Goal: Task Accomplishment & Management: Manage account settings

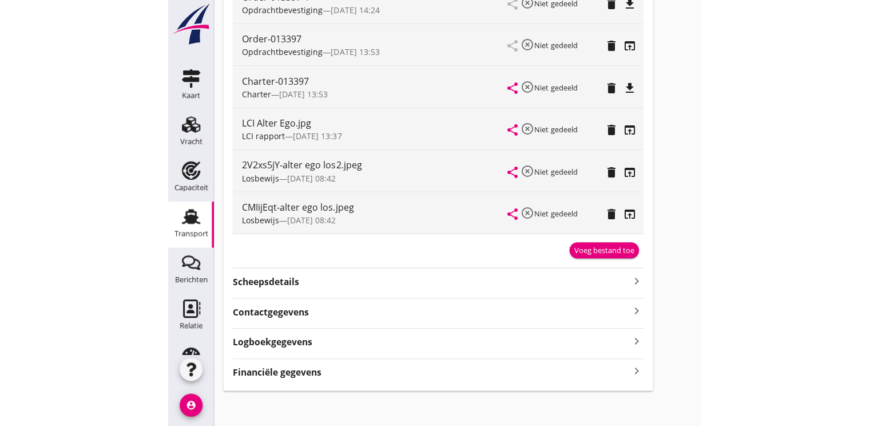
scroll to position [324, 0]
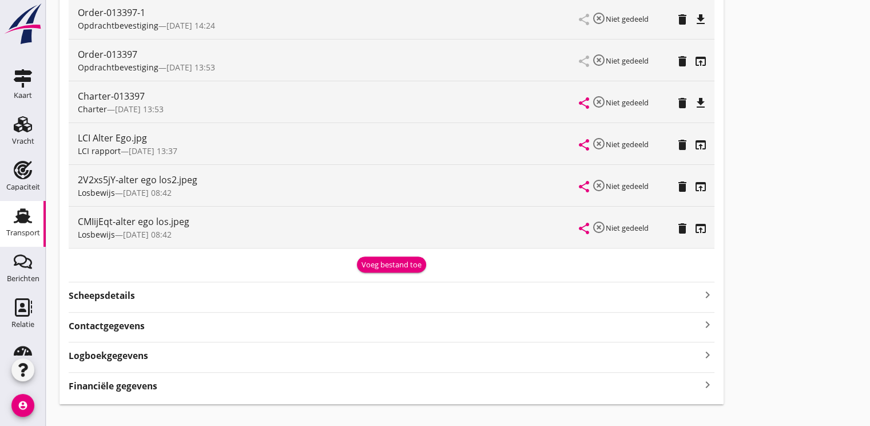
click at [17, 232] on div "Transport" at bounding box center [23, 232] width 34 height 7
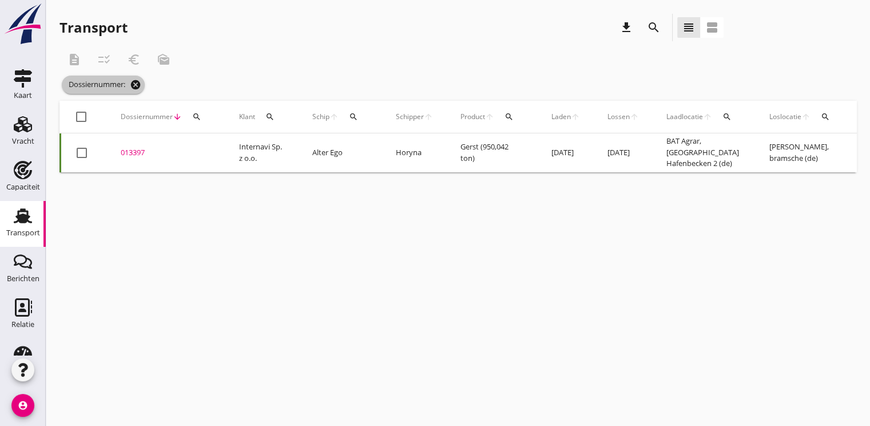
click at [138, 84] on icon "cancel" at bounding box center [135, 84] width 11 height 11
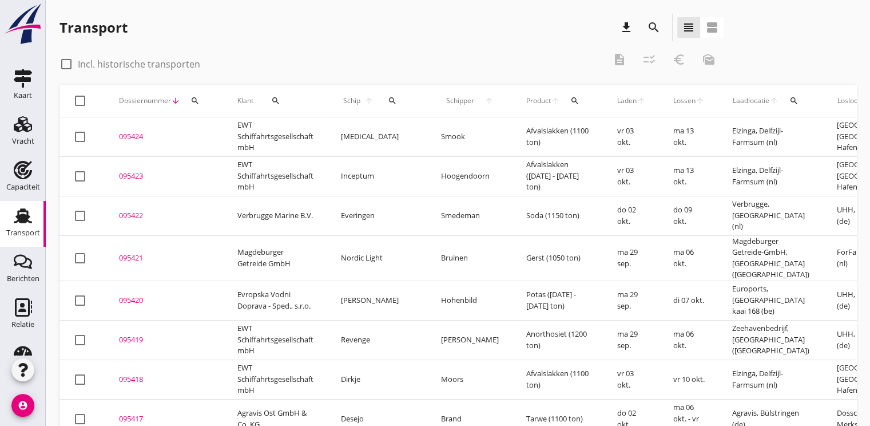
click at [110, 289] on td "095420 upload_file Drop hier uw bestand om het aan het dossier toe te voegen" at bounding box center [164, 299] width 118 height 39
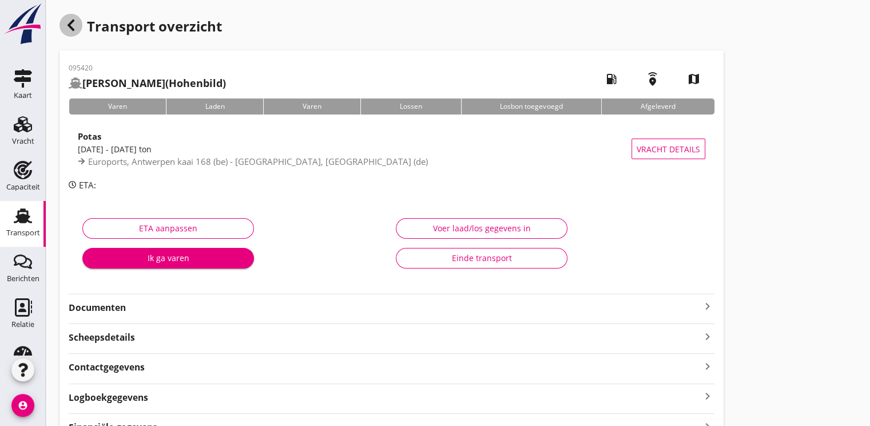
click at [67, 26] on icon "button" at bounding box center [71, 25] width 14 height 14
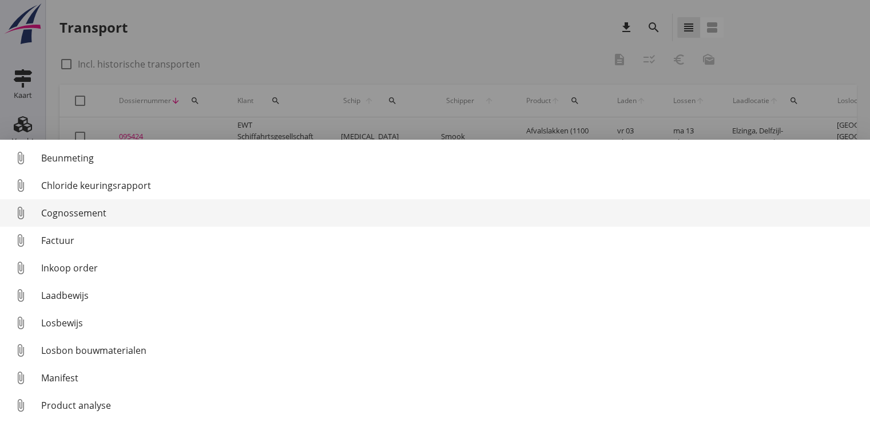
click at [80, 213] on div "Cognossement" at bounding box center [451, 213] width 820 height 14
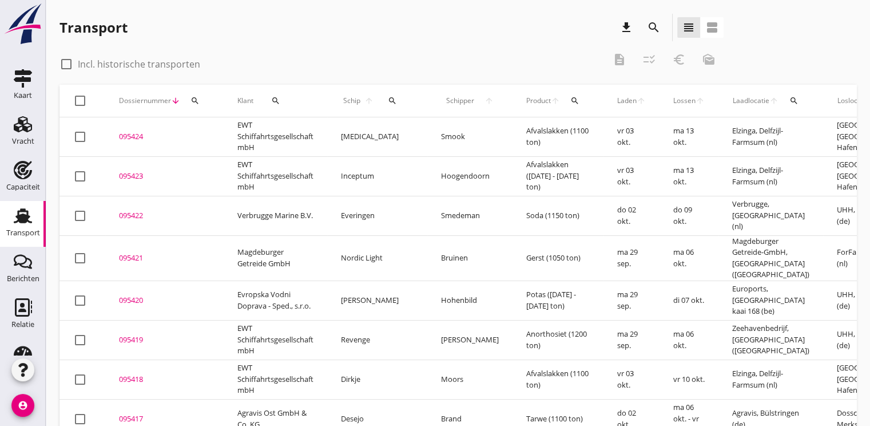
click at [133, 295] on div "095420" at bounding box center [164, 300] width 91 height 11
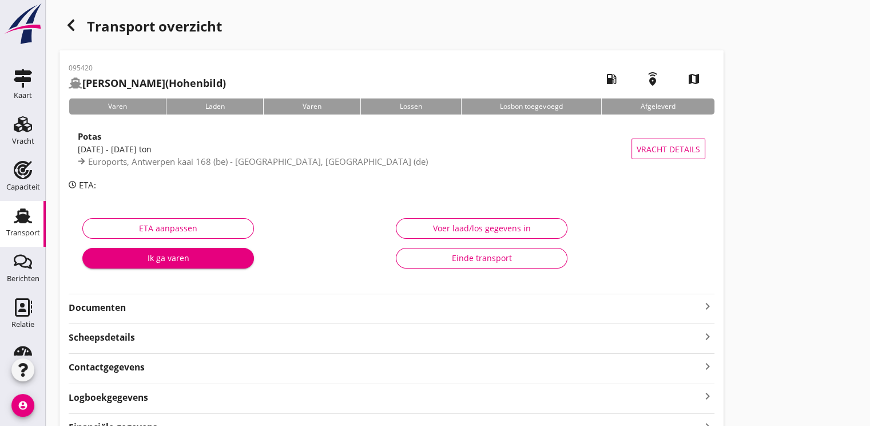
click at [157, 260] on div "Ik ga varen" at bounding box center [168, 258] width 153 height 12
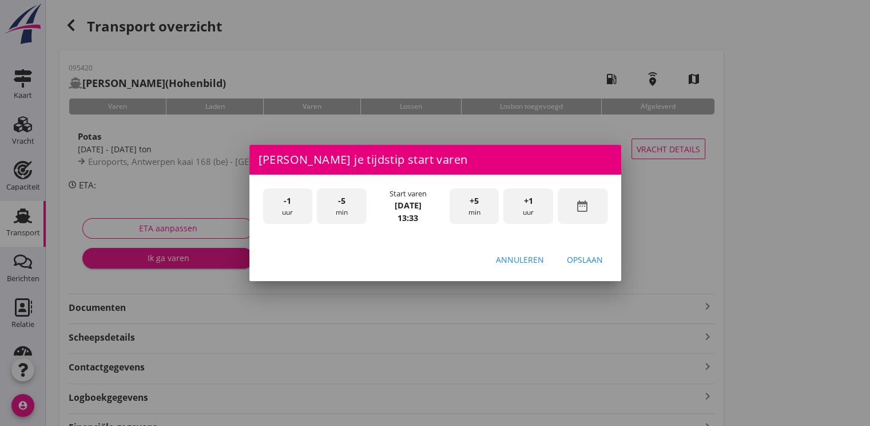
click at [593, 213] on div "date_range" at bounding box center [583, 206] width 50 height 36
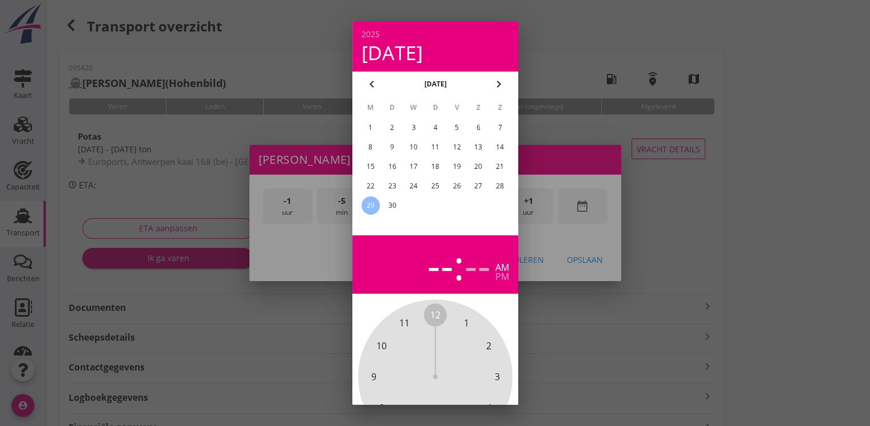
click at [499, 188] on div "28" at bounding box center [500, 186] width 18 height 18
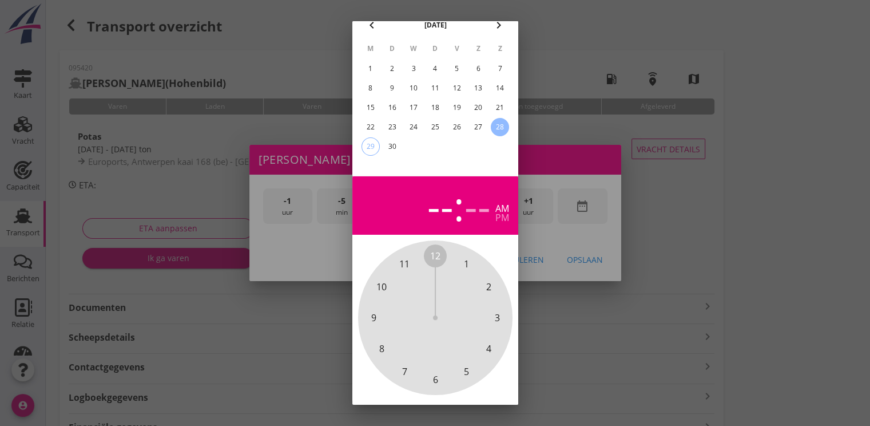
scroll to position [102, 0]
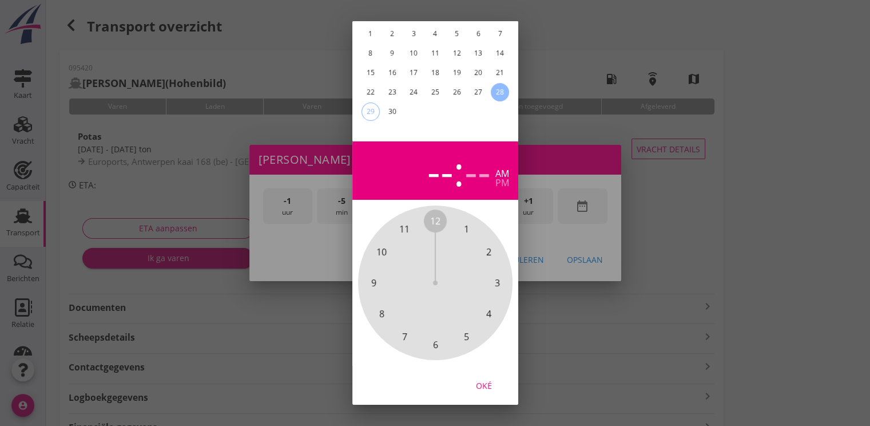
drag, startPoint x: 473, startPoint y: 371, endPoint x: 520, endPoint y: 298, distance: 87.0
click at [473, 379] on div "Oké" at bounding box center [484, 385] width 32 height 12
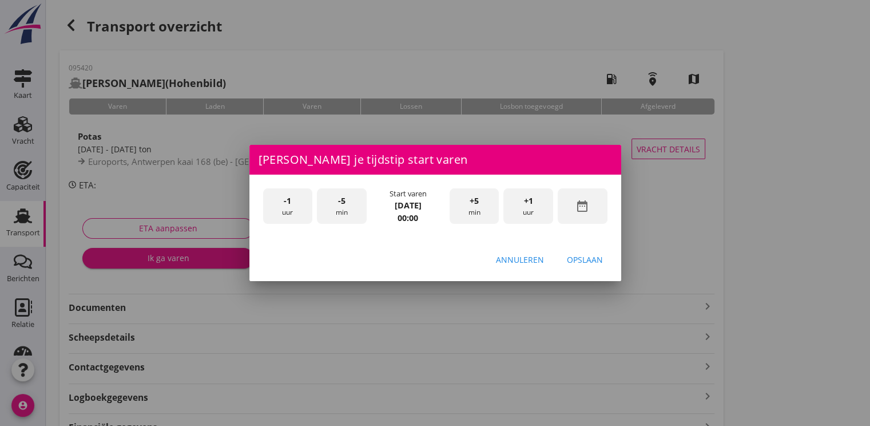
click at [540, 211] on div "+1 uur" at bounding box center [529, 206] width 50 height 36
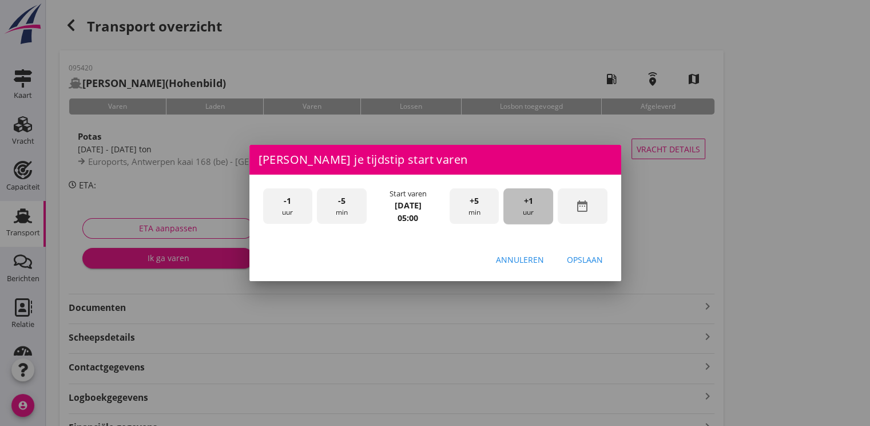
click at [540, 211] on div "+1 uur" at bounding box center [529, 206] width 50 height 36
click at [581, 258] on div "Opslaan" at bounding box center [585, 260] width 36 height 12
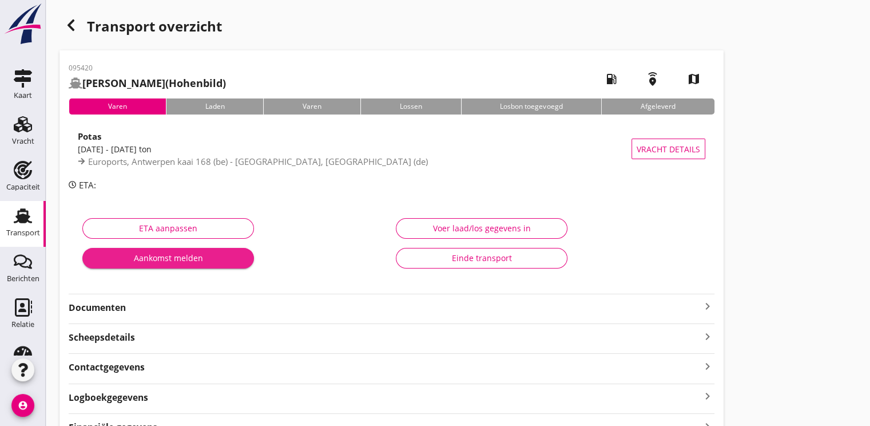
click at [182, 255] on div "Aankomst melden" at bounding box center [168, 258] width 153 height 12
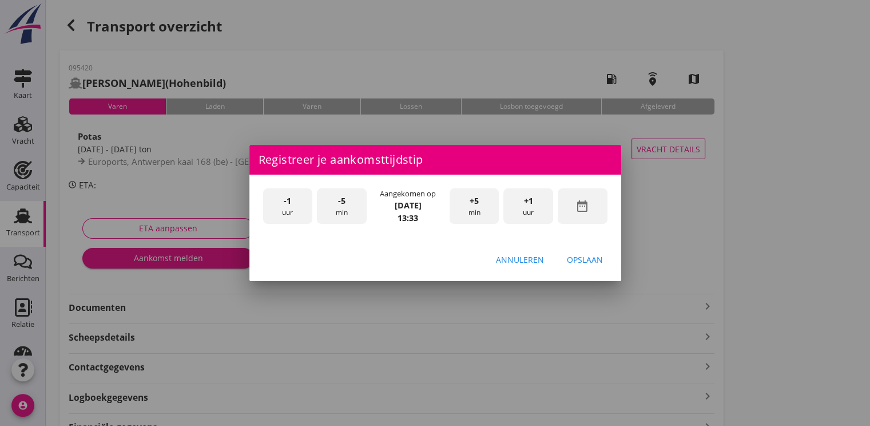
click at [578, 200] on icon "date_range" at bounding box center [583, 206] width 14 height 14
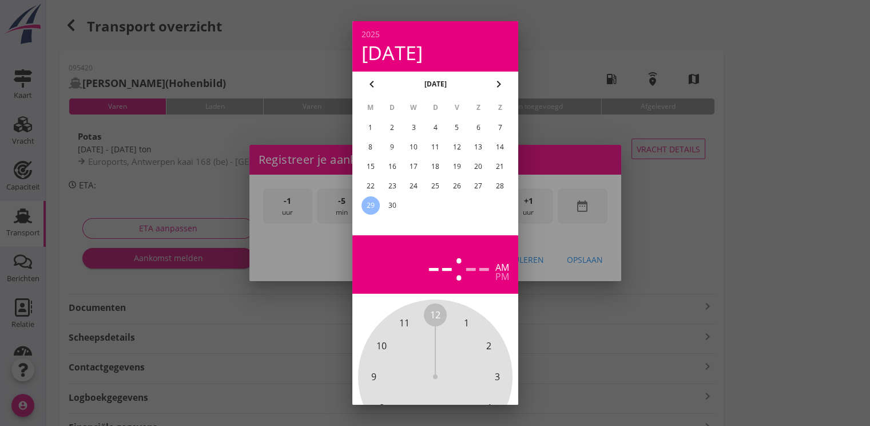
click at [504, 189] on div "28" at bounding box center [500, 186] width 18 height 18
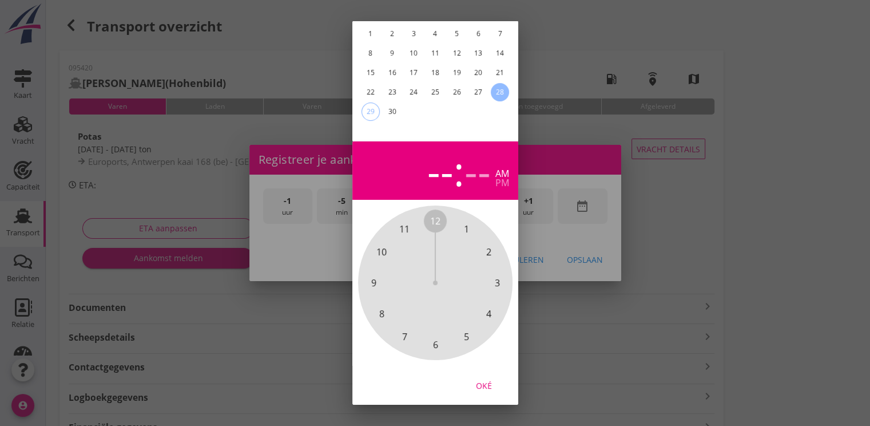
click at [485, 379] on div "Oké" at bounding box center [484, 385] width 32 height 12
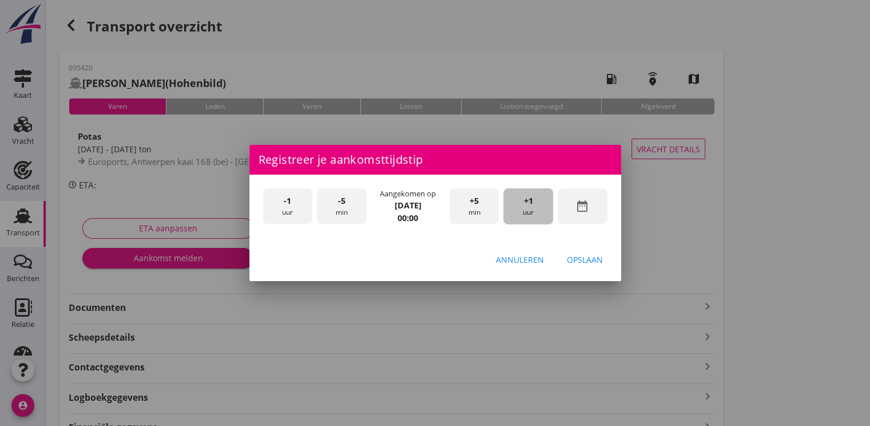
click at [533, 200] on div "+1 uur" at bounding box center [529, 206] width 50 height 36
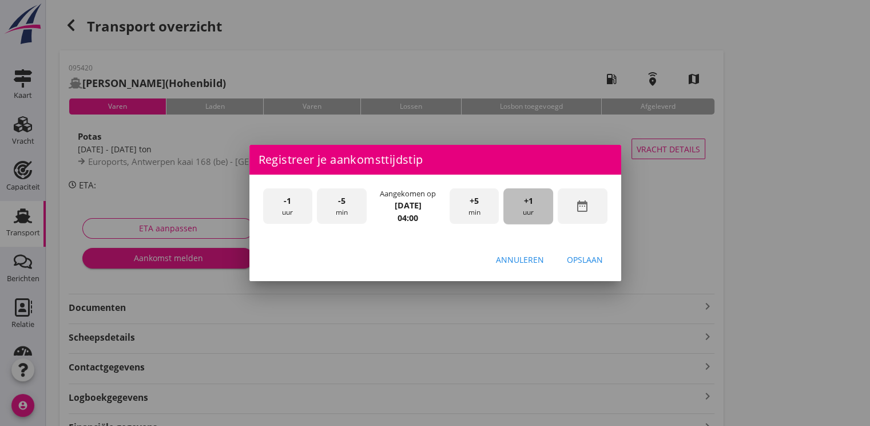
click at [533, 200] on div "+1 uur" at bounding box center [529, 206] width 50 height 36
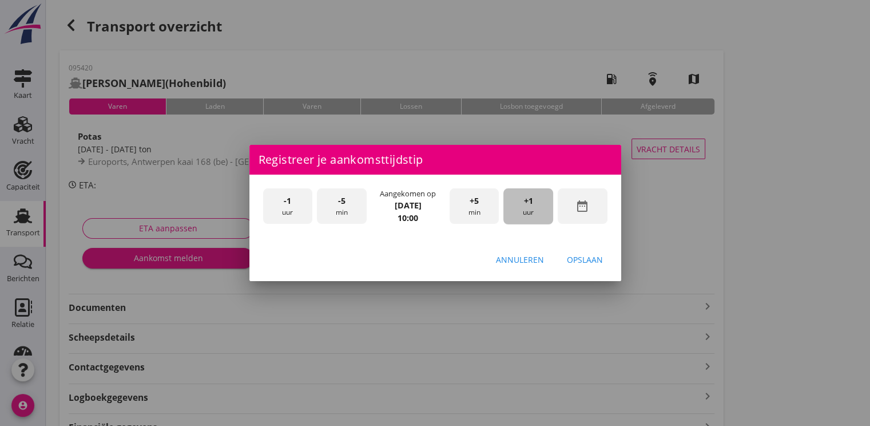
click at [533, 200] on div "+1 uur" at bounding box center [529, 206] width 50 height 36
click at [581, 261] on div "Opslaan" at bounding box center [585, 260] width 36 height 12
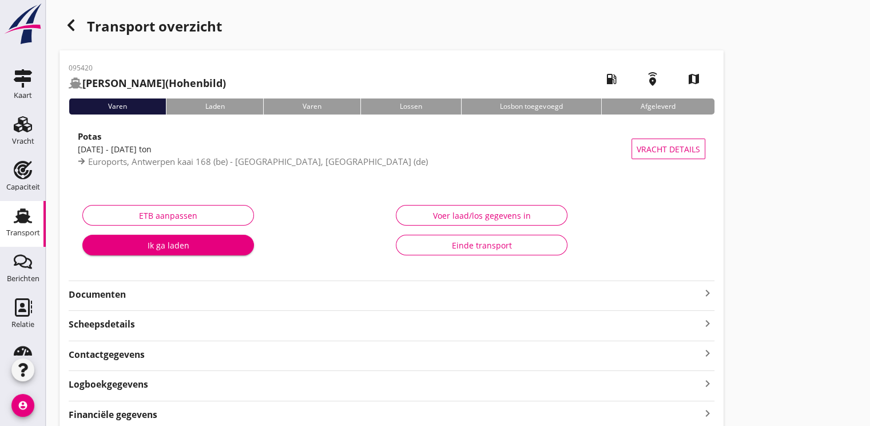
click at [198, 245] on div "Ik ga laden" at bounding box center [168, 245] width 153 height 12
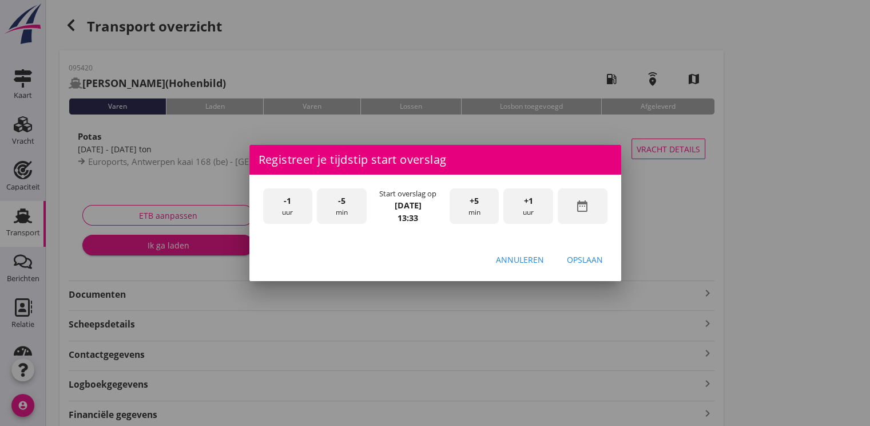
click at [299, 212] on div "-1 uur" at bounding box center [288, 206] width 50 height 36
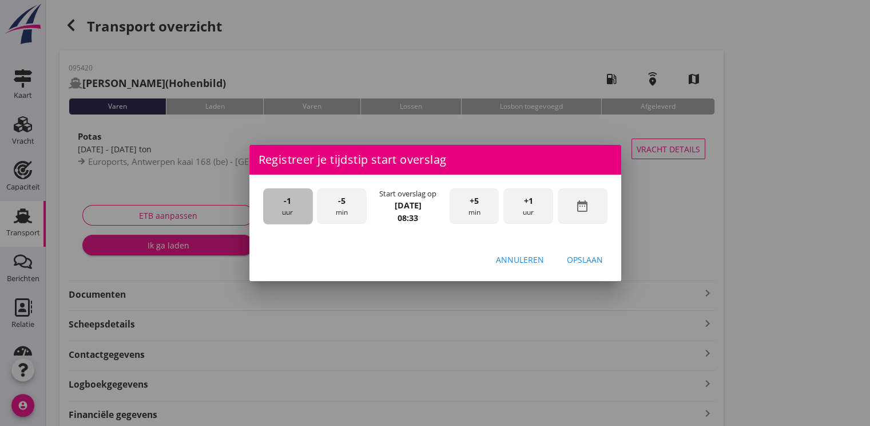
click at [299, 212] on div "-1 uur" at bounding box center [288, 206] width 50 height 36
click at [343, 208] on div "-5 min" at bounding box center [342, 206] width 50 height 36
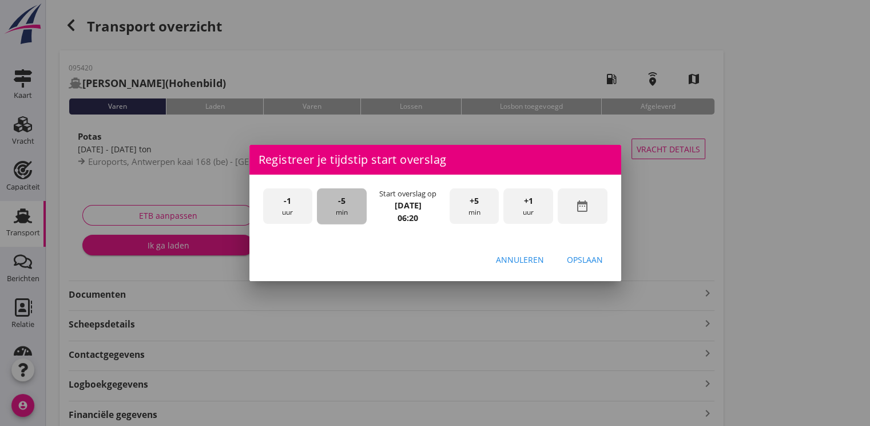
click at [343, 208] on div "-5 min" at bounding box center [342, 206] width 50 height 36
click at [601, 264] on div "Opslaan" at bounding box center [585, 260] width 36 height 12
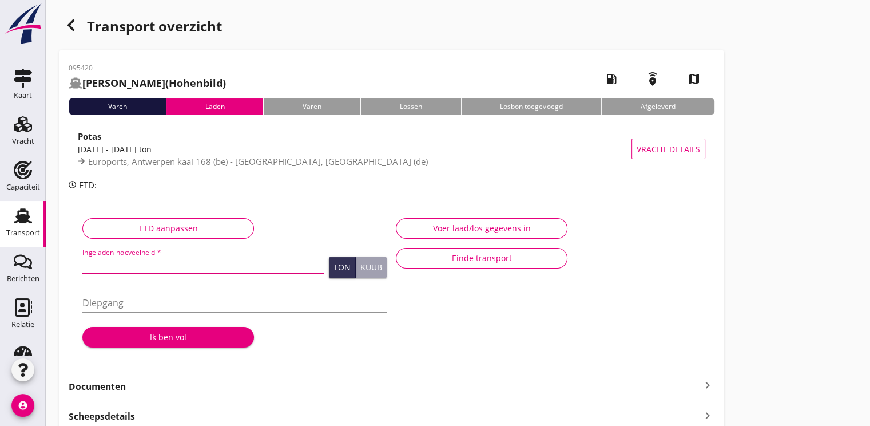
click at [149, 269] on input "Ingeladen hoeveelheid *" at bounding box center [202, 264] width 241 height 18
type input "1443.002"
click at [173, 335] on div "Ik ben vol" at bounding box center [168, 337] width 153 height 12
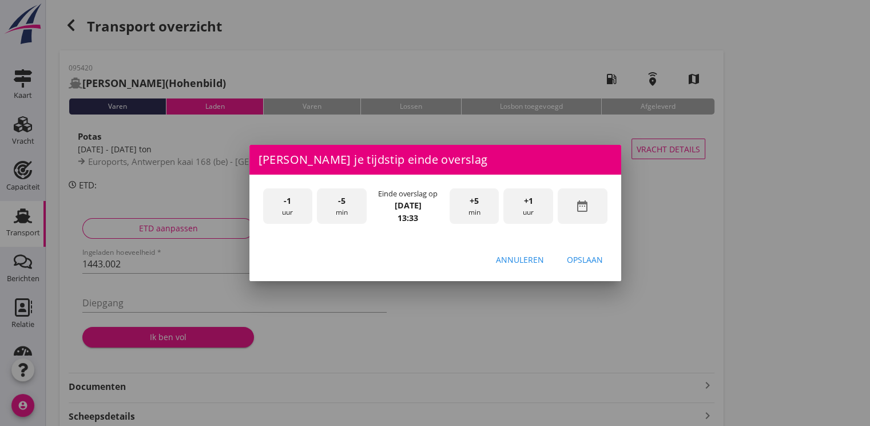
click at [294, 213] on div "-1 uur" at bounding box center [288, 206] width 50 height 36
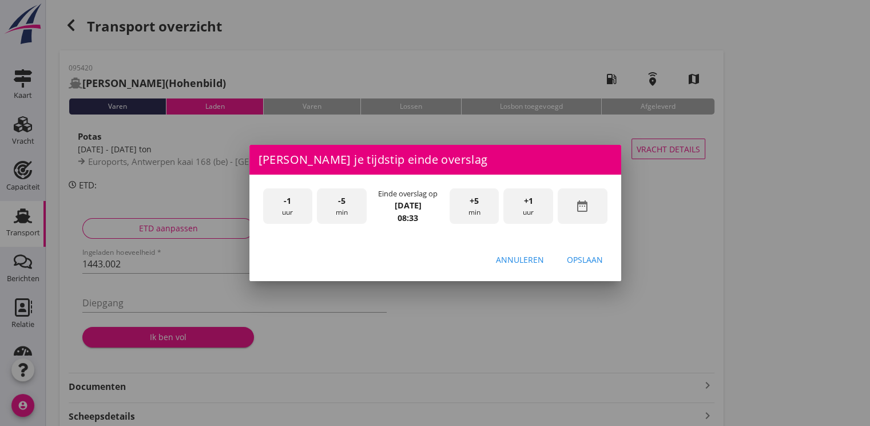
click at [337, 204] on div "-5 min" at bounding box center [342, 206] width 50 height 36
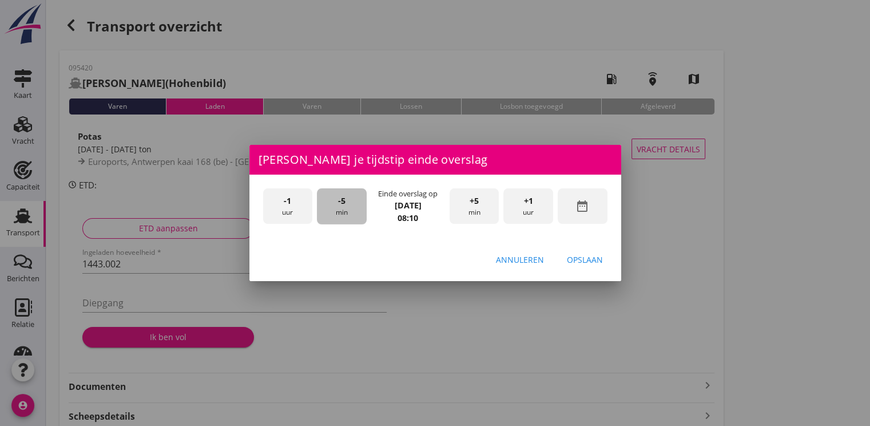
click at [337, 204] on div "-5 min" at bounding box center [342, 206] width 50 height 36
click at [579, 255] on div "Opslaan" at bounding box center [585, 260] width 36 height 12
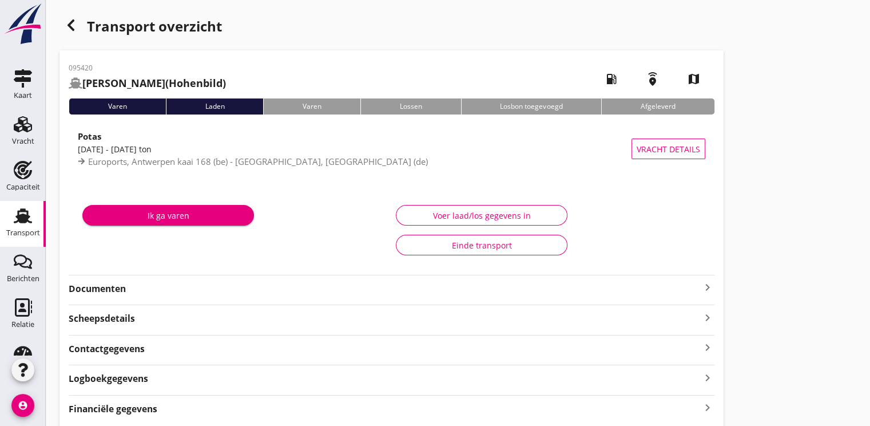
click at [213, 215] on div "Ik ga varen" at bounding box center [168, 215] width 153 height 12
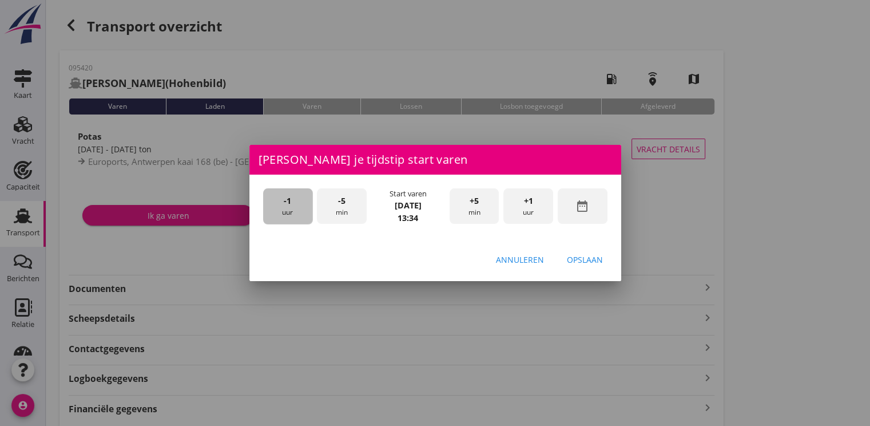
click at [292, 206] on div "-1 uur" at bounding box center [288, 206] width 50 height 36
click at [355, 211] on div "-5 min" at bounding box center [342, 206] width 50 height 36
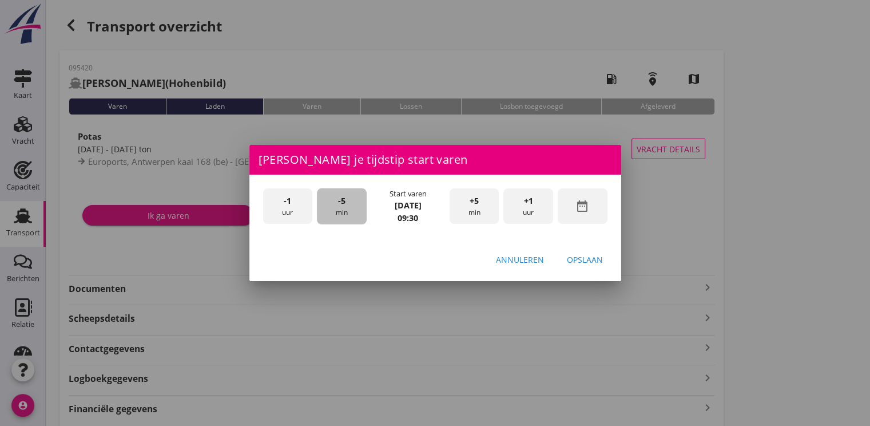
click at [355, 211] on div "-5 min" at bounding box center [342, 206] width 50 height 36
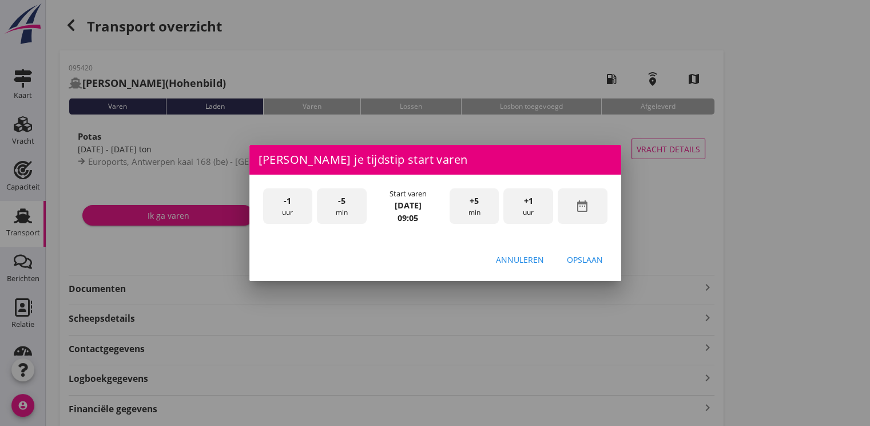
click at [355, 211] on div "-5 min" at bounding box center [342, 206] width 50 height 36
click at [585, 262] on div "Opslaan" at bounding box center [585, 260] width 36 height 12
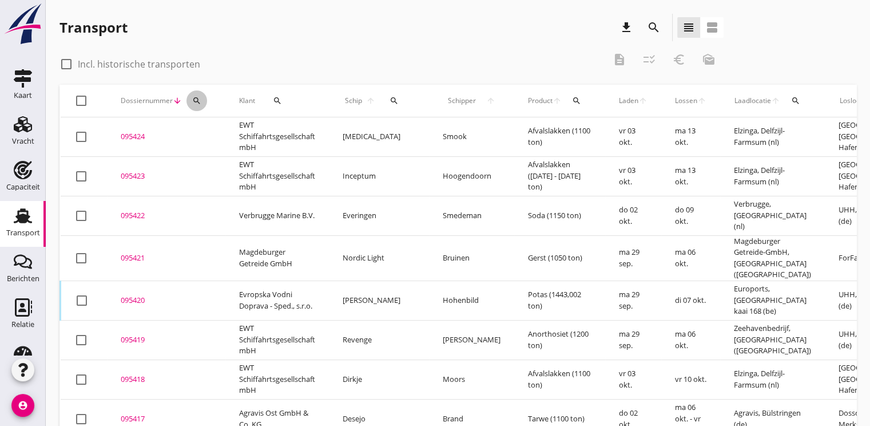
click at [199, 98] on icon "search" at bounding box center [196, 100] width 9 height 9
click at [212, 133] on input "Zoeken op dossiernummer..." at bounding box center [250, 134] width 119 height 18
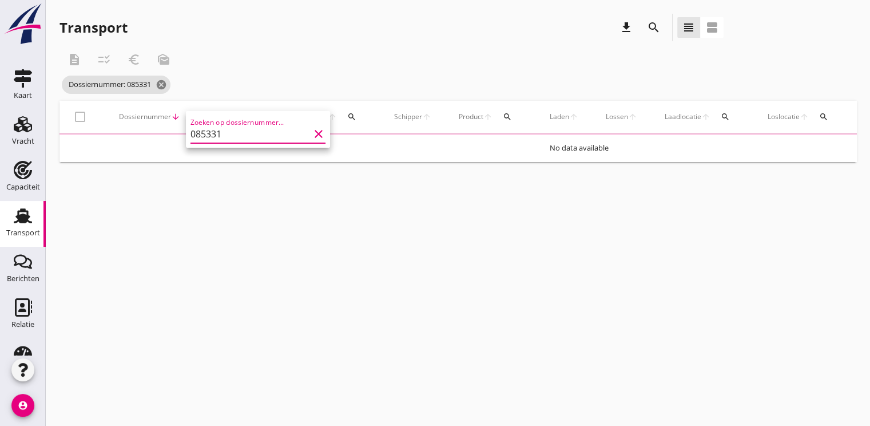
type input "085331"
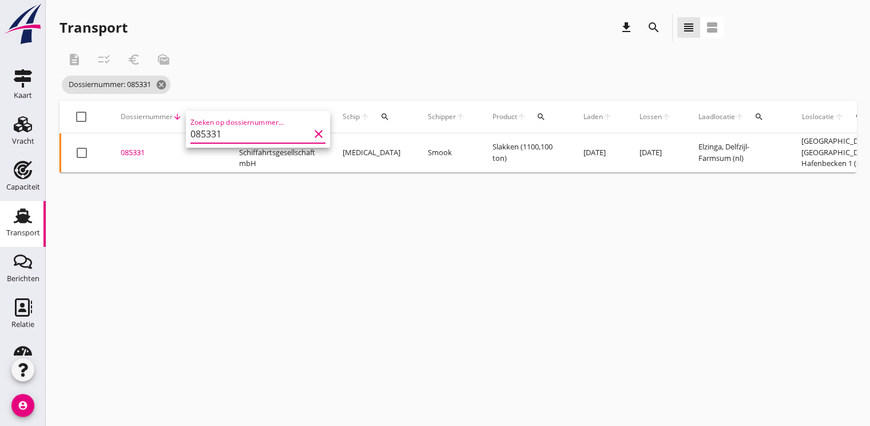
click at [134, 157] on div "085331" at bounding box center [166, 152] width 91 height 11
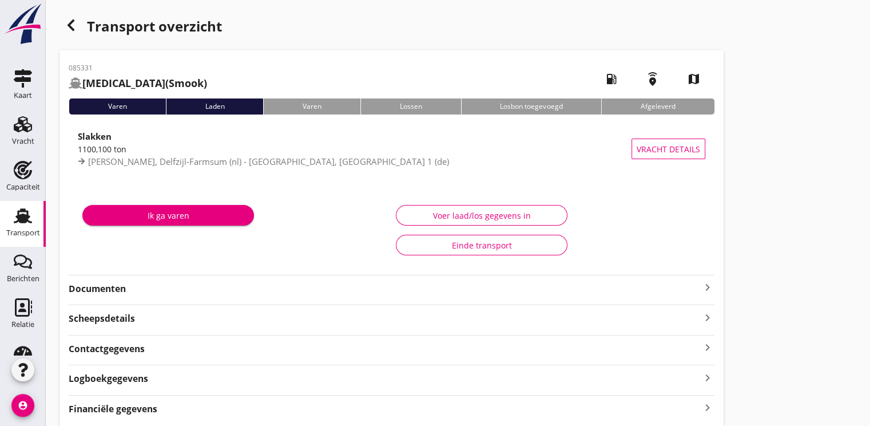
scroll to position [41, 0]
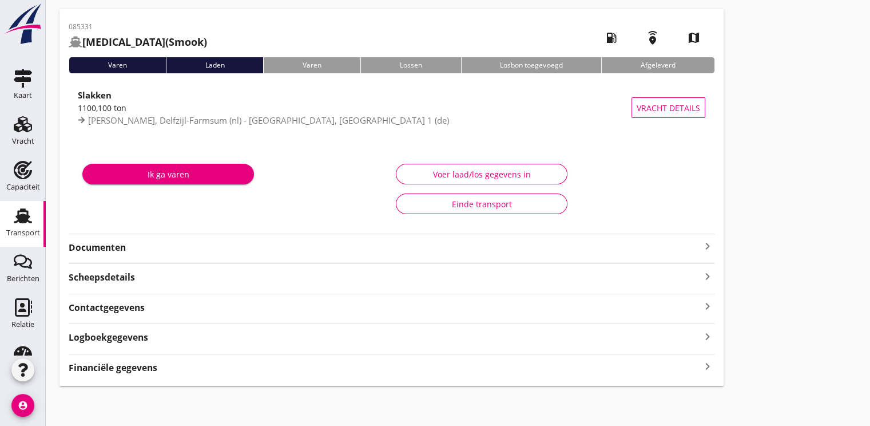
click at [85, 243] on strong "Documenten" at bounding box center [385, 247] width 632 height 13
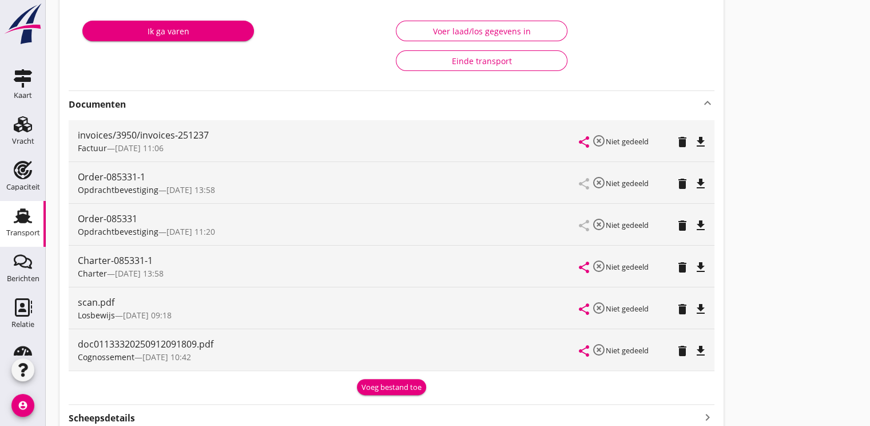
scroll to position [213, 0]
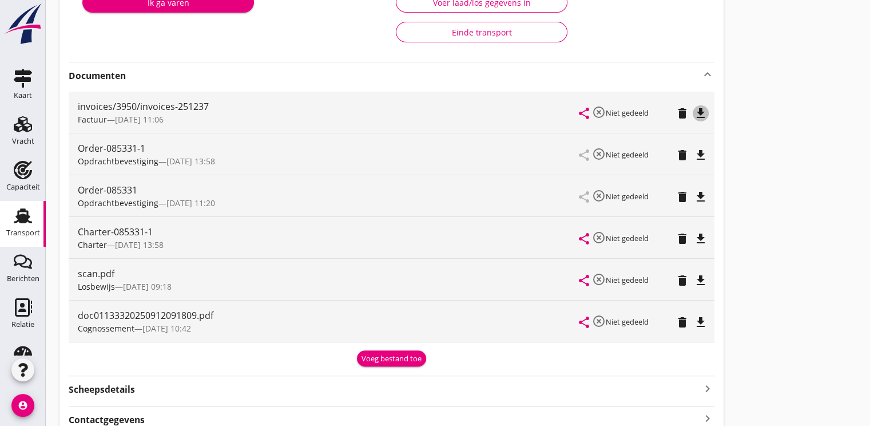
click at [702, 110] on icon "file_download" at bounding box center [701, 113] width 14 height 14
